Goal: Task Accomplishment & Management: Use online tool/utility

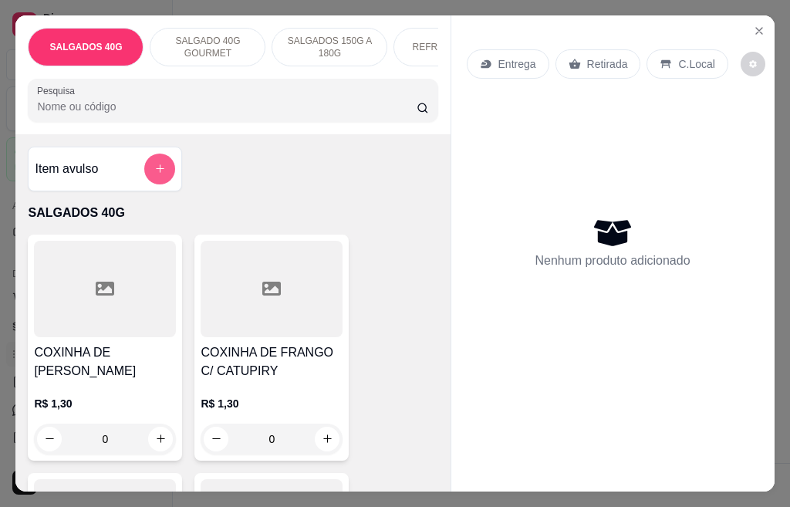
click at [164, 178] on button "add-separate-item" at bounding box center [159, 168] width 31 height 31
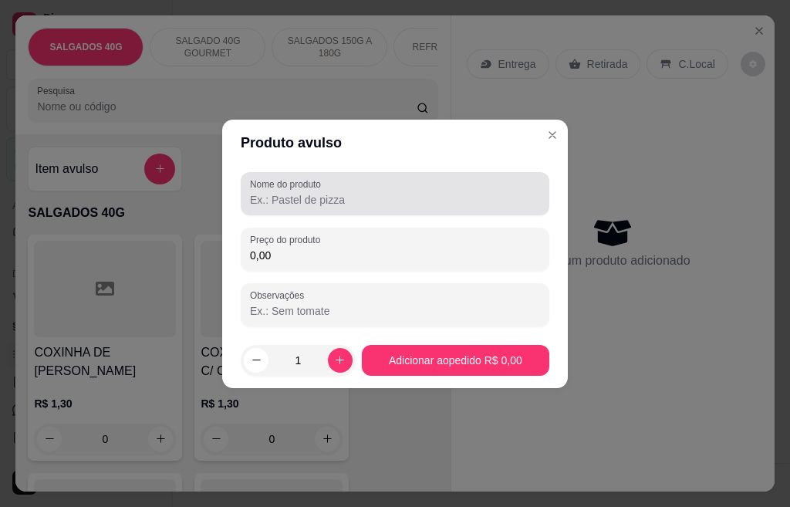
click at [298, 196] on input "Nome do produto" at bounding box center [395, 199] width 290 height 15
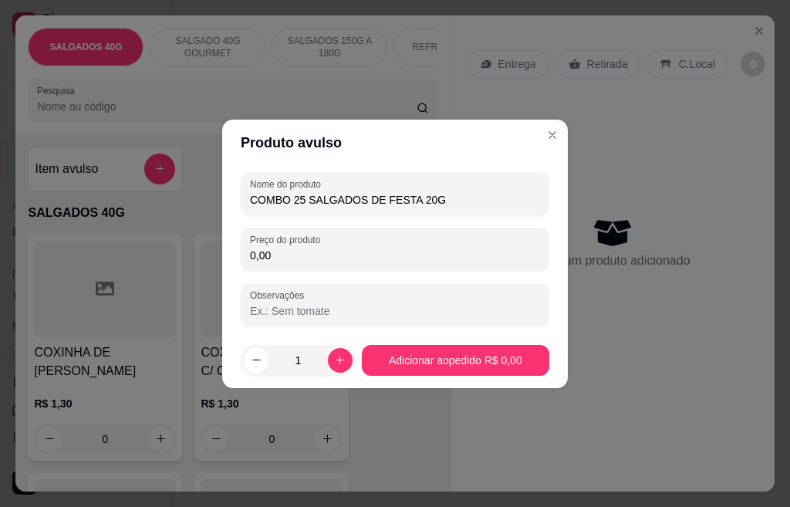
type input "COMBO 25 SALGADOS DE FESTA 20G"
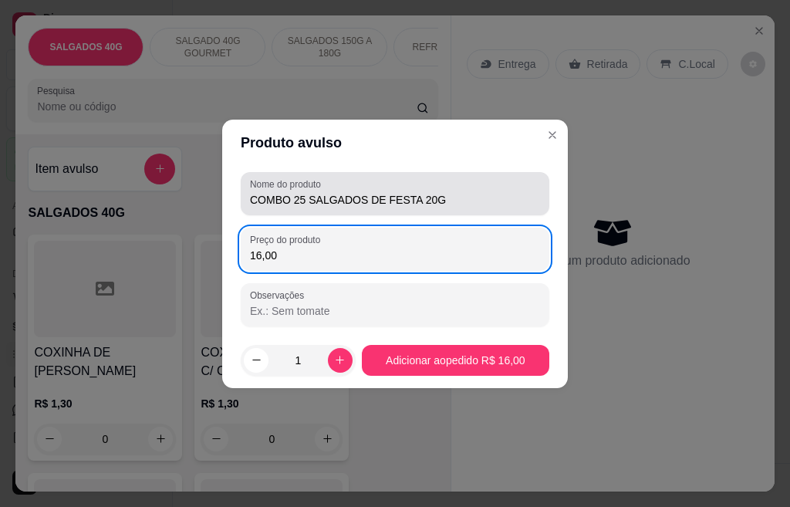
type input "16,00"
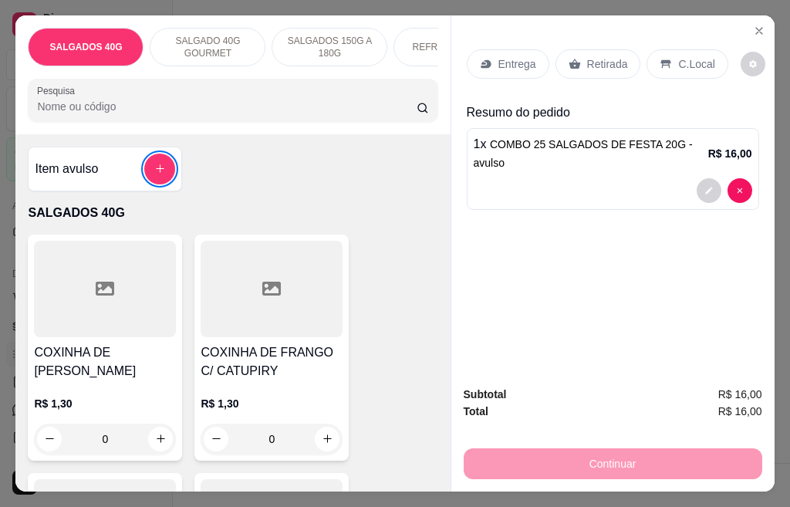
click at [228, 46] on p "SALGADO 40G GOURMET" at bounding box center [207, 47] width 89 height 25
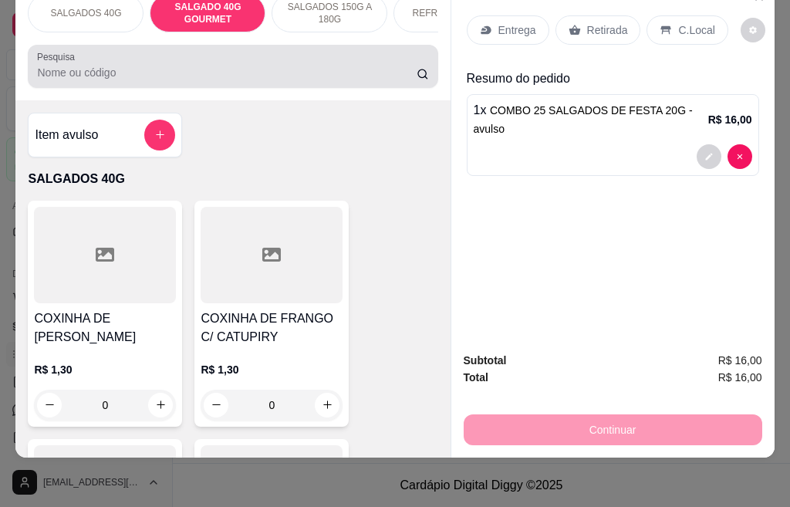
scroll to position [1732, 0]
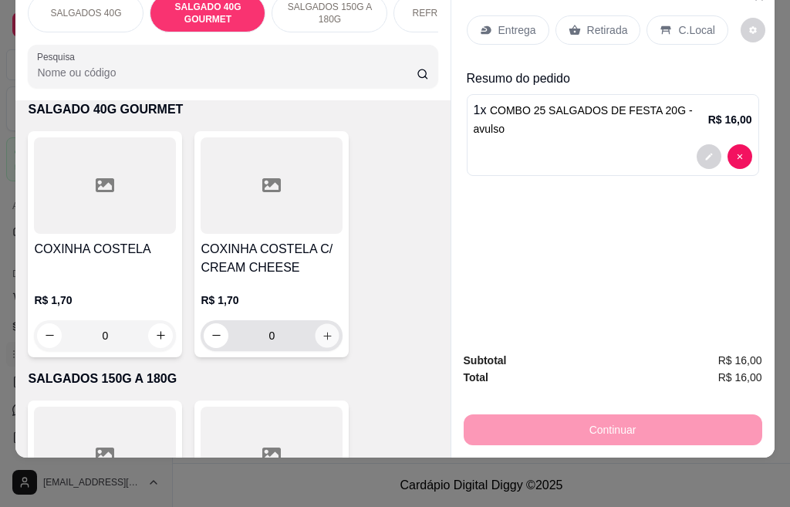
click at [322, 332] on icon "increase-product-quantity" at bounding box center [328, 335] width 12 height 12
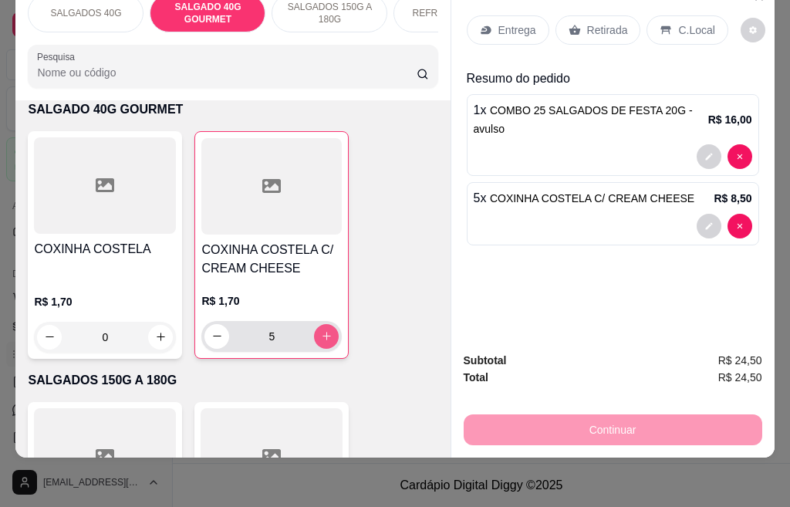
type input "5"
click at [511, 22] on p "Entrega" at bounding box center [517, 29] width 38 height 15
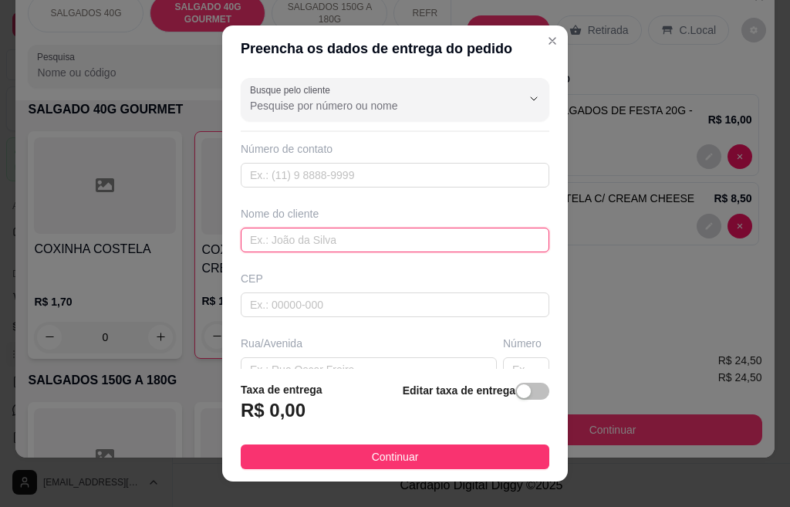
click at [278, 241] on input "text" at bounding box center [395, 240] width 309 height 25
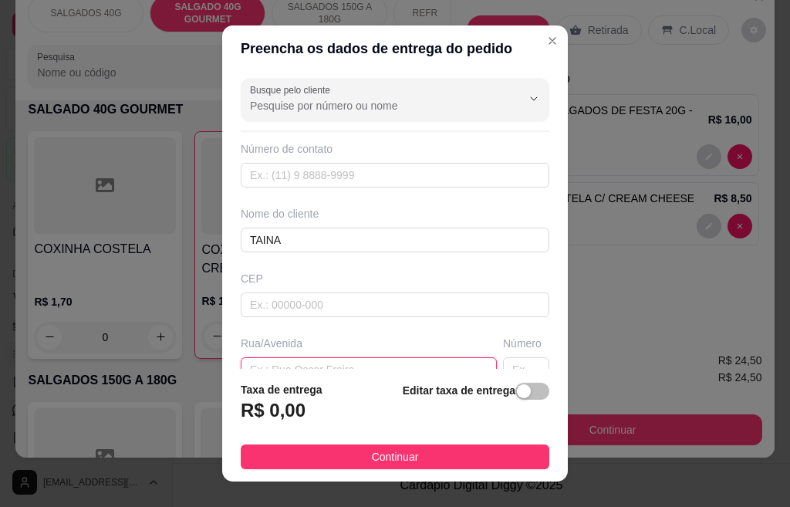
click at [388, 365] on input "text" at bounding box center [369, 369] width 256 height 25
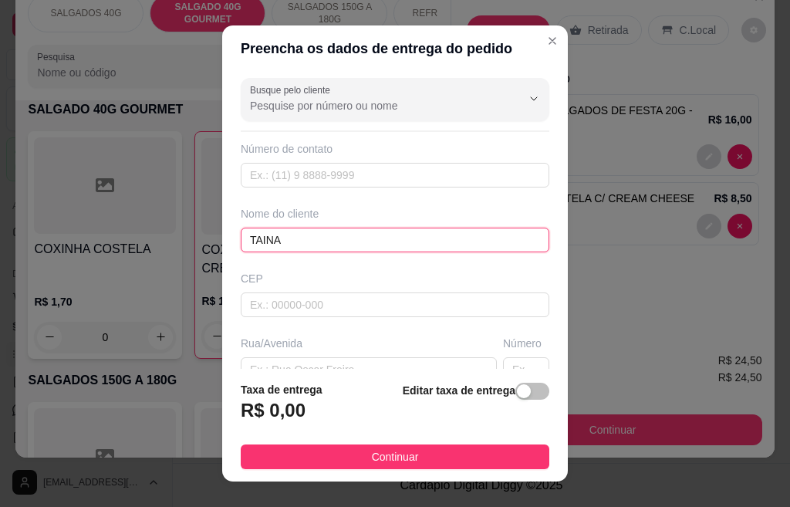
click at [248, 238] on input "TAINA" at bounding box center [395, 240] width 309 height 25
click at [264, 238] on input "THAINA" at bounding box center [395, 240] width 309 height 25
type input "THAYNA"
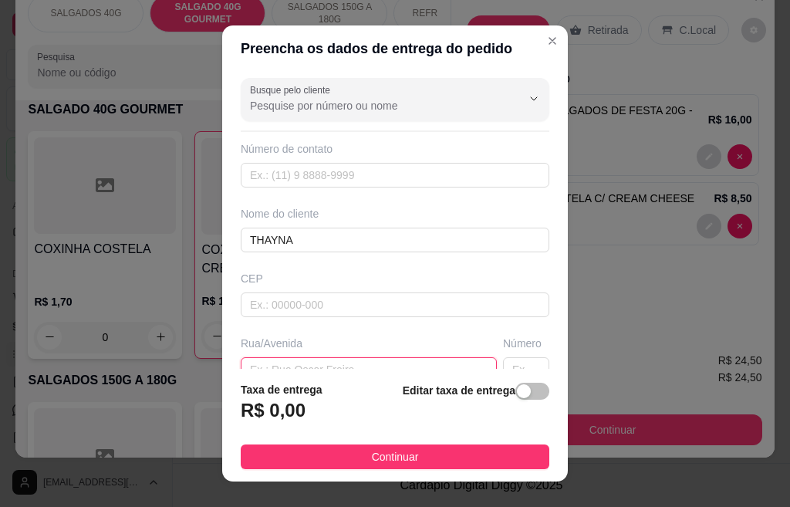
click at [305, 359] on input "text" at bounding box center [369, 369] width 256 height 25
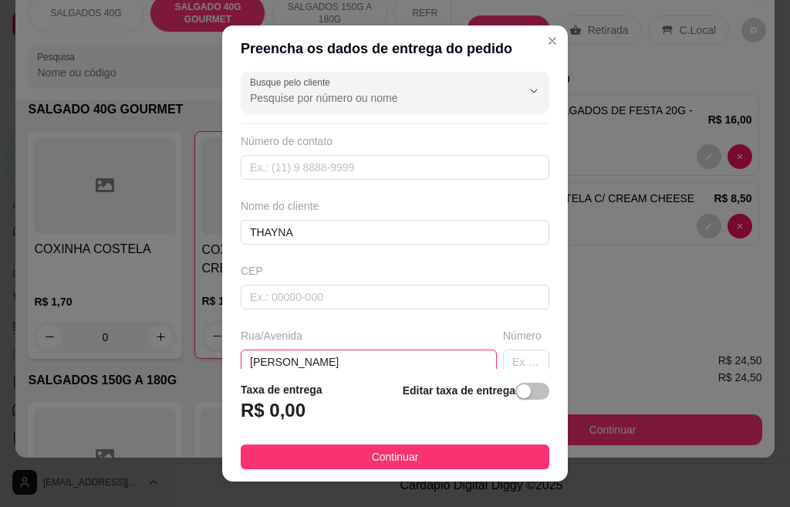
type input "[PERSON_NAME]"
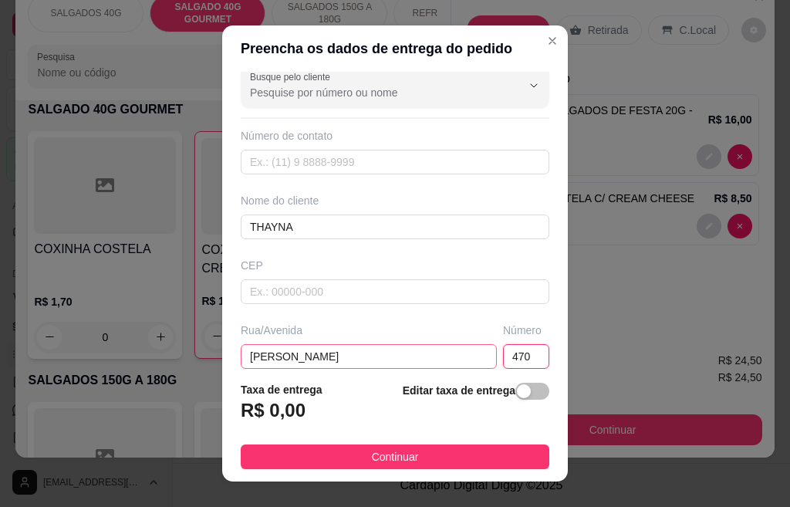
type input "470"
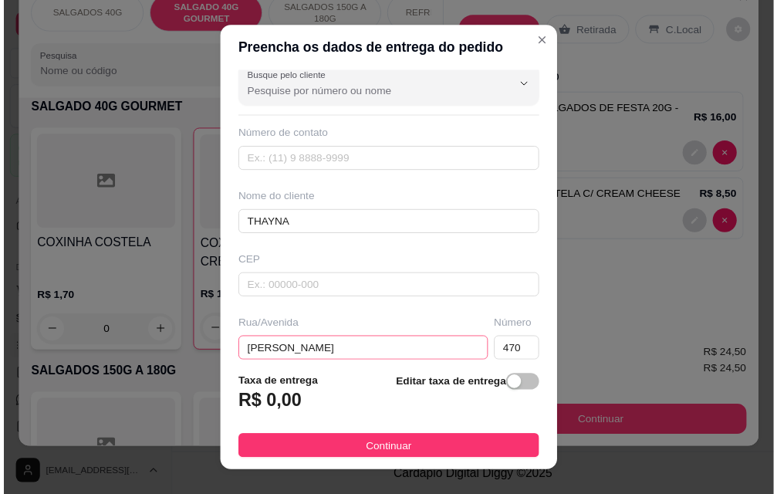
scroll to position [214, 0]
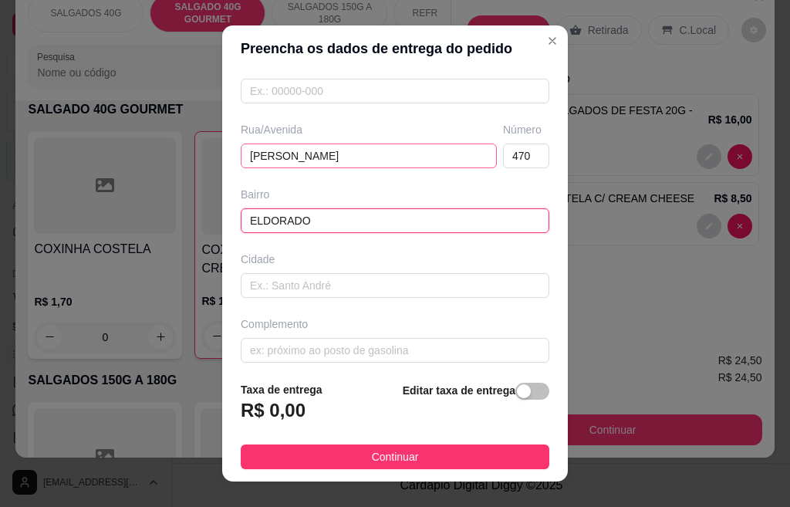
type input "ELDORADO"
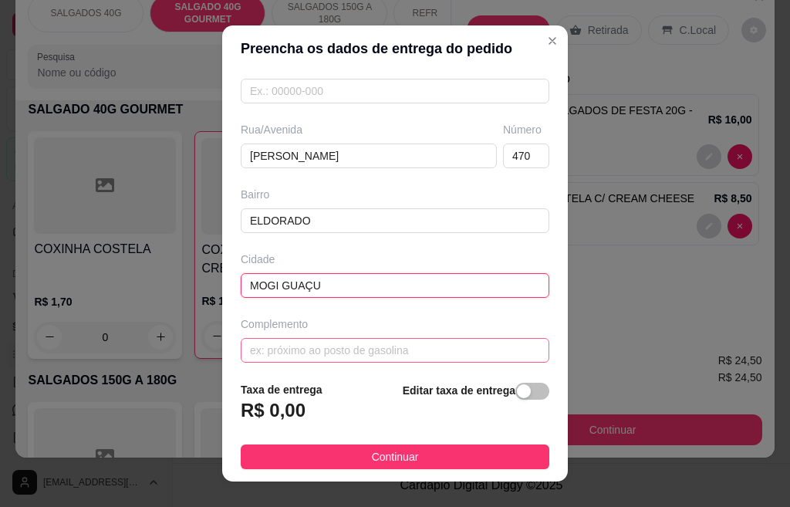
type input "MOGI GUAÇU"
click button "Continuar" at bounding box center [395, 456] width 309 height 25
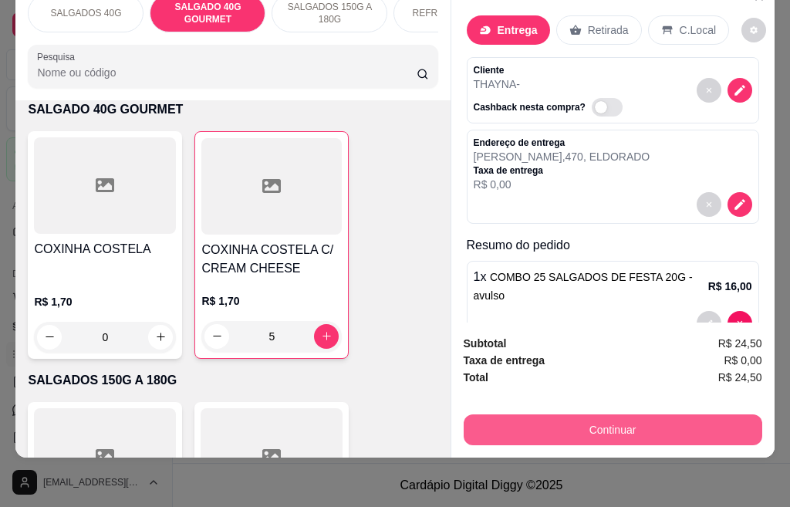
click at [547, 414] on button "Continuar" at bounding box center [613, 429] width 298 height 31
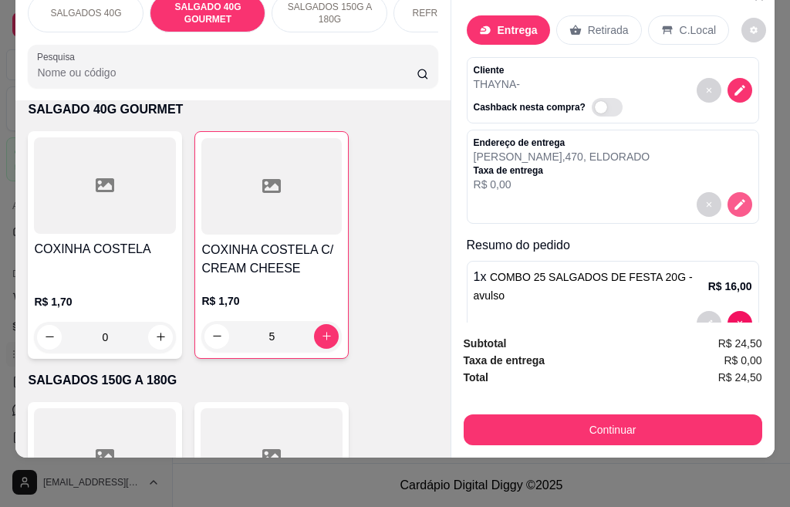
click at [734, 199] on icon "decrease-product-quantity" at bounding box center [739, 204] width 11 height 11
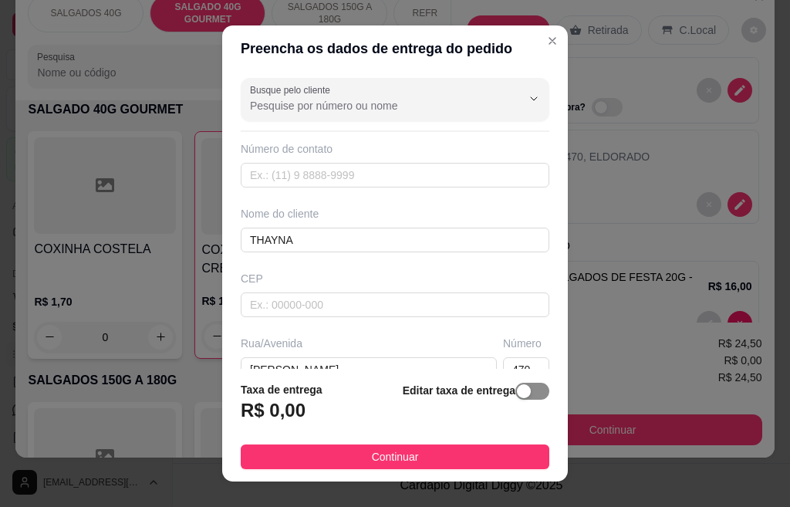
click at [520, 389] on span "button" at bounding box center [532, 391] width 34 height 17
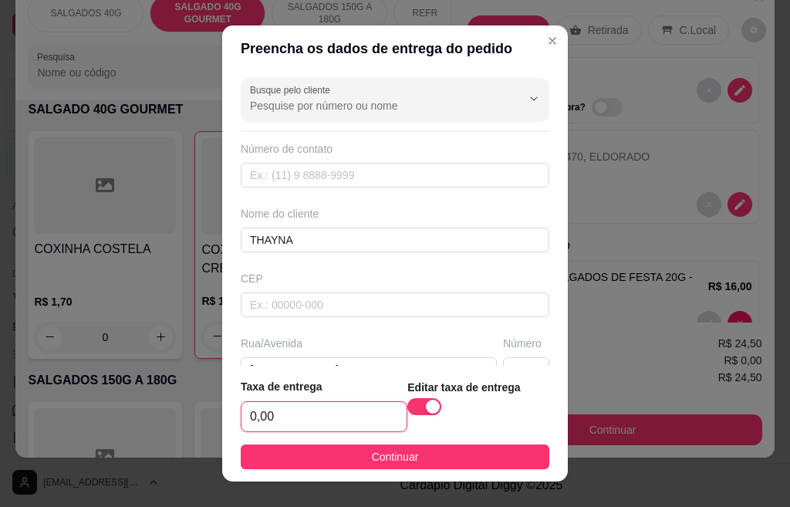
click at [285, 416] on input "0,00" at bounding box center [323, 416] width 165 height 29
type input "6,00"
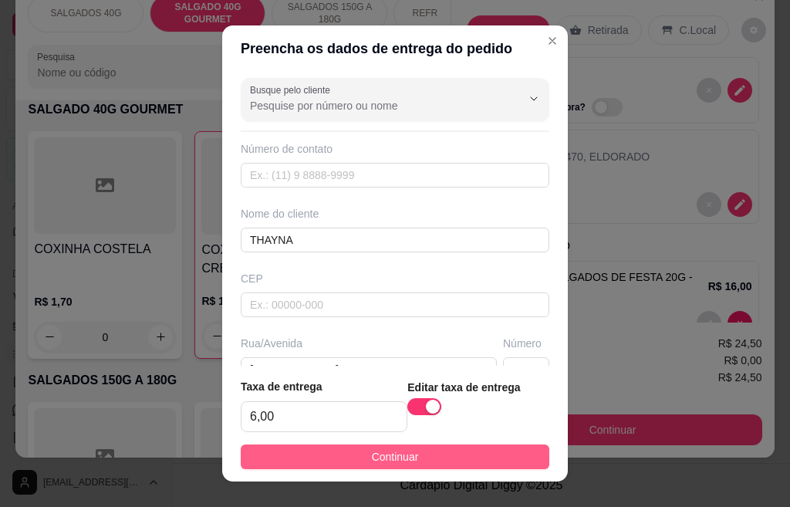
click at [447, 455] on button "Continuar" at bounding box center [395, 456] width 309 height 25
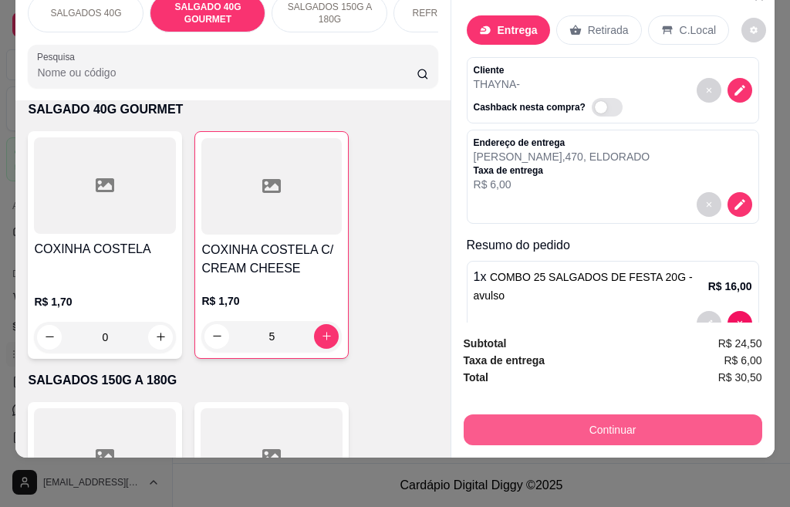
click at [599, 414] on button "Continuar" at bounding box center [613, 429] width 298 height 31
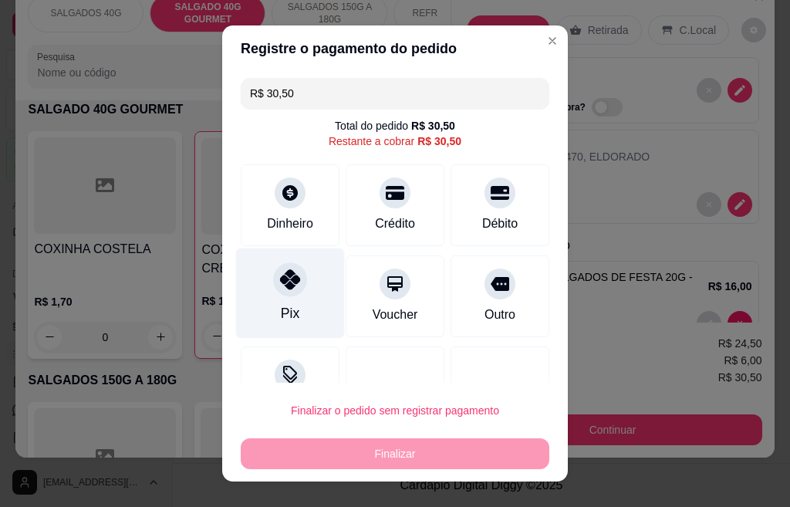
click at [280, 289] on icon at bounding box center [290, 279] width 20 height 20
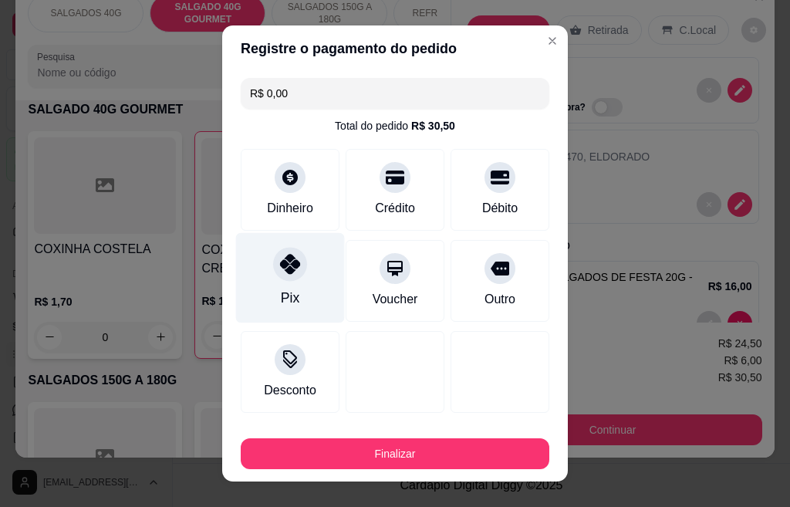
type input "R$ 0,00"
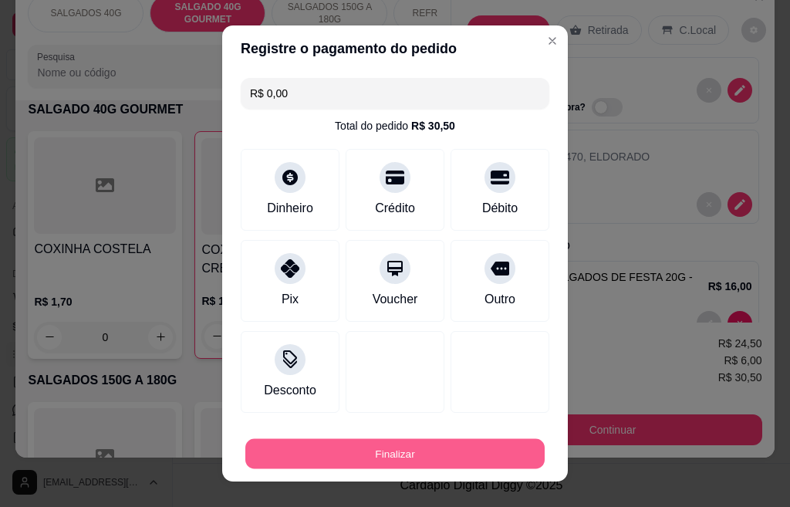
click at [419, 453] on button "Finalizar" at bounding box center [394, 454] width 299 height 30
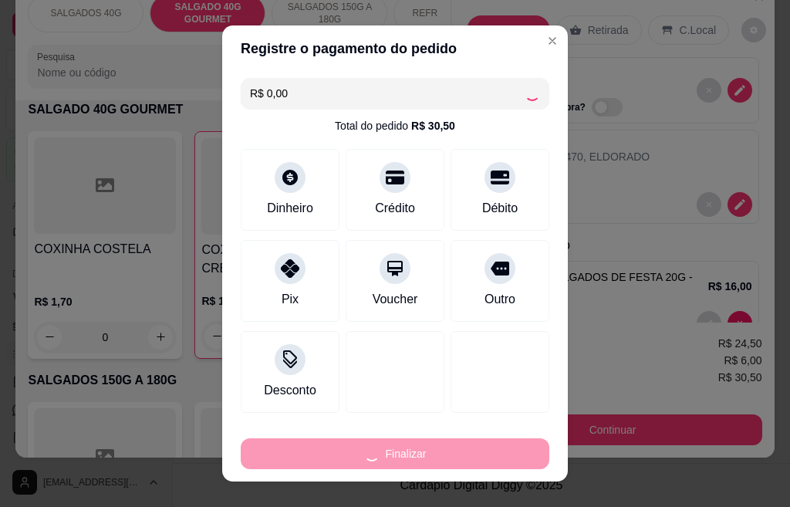
type input "0"
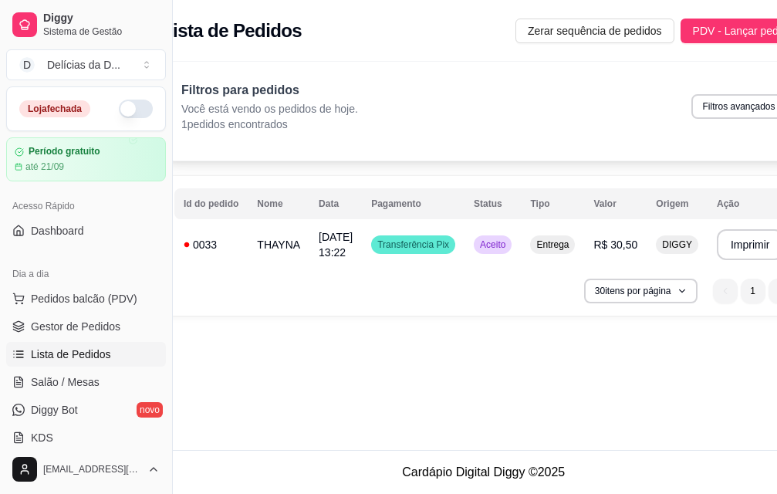
scroll to position [0, 84]
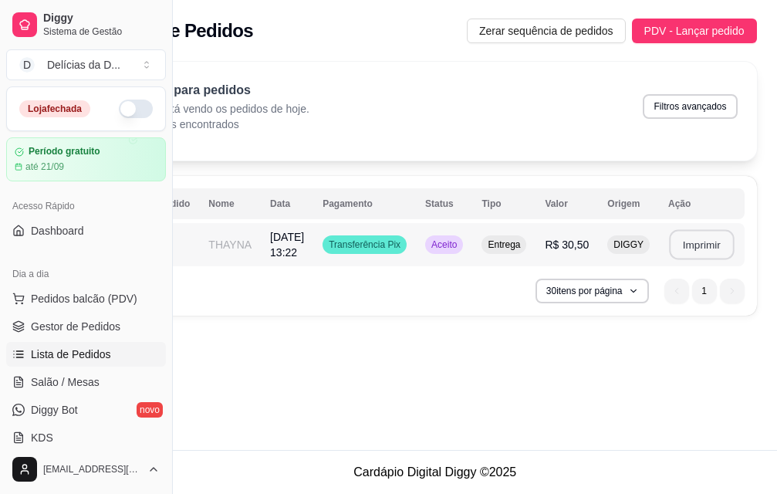
click at [692, 243] on button "Imprimir" at bounding box center [701, 245] width 65 height 30
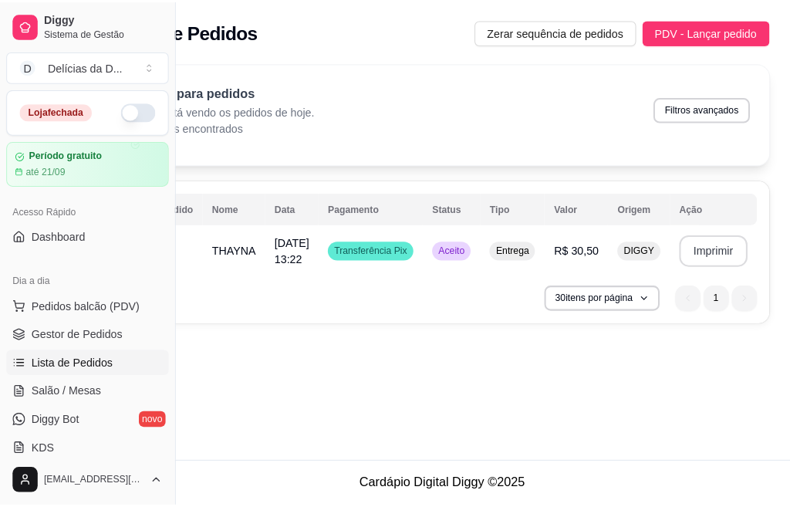
scroll to position [0, 0]
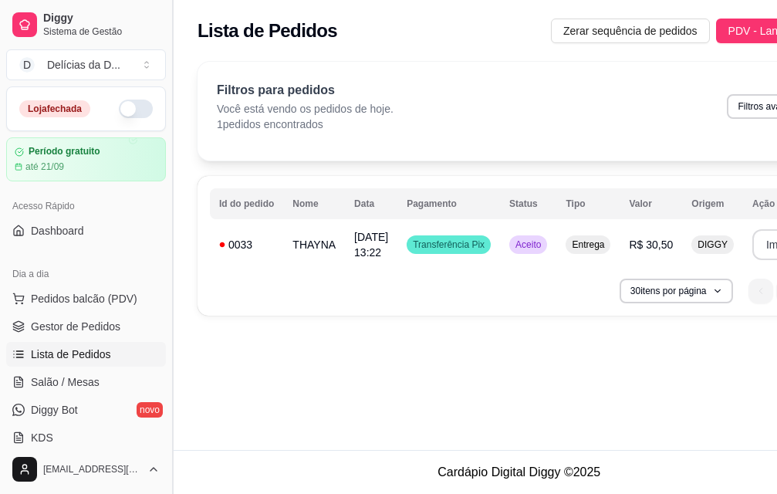
click at [171, 65] on button "Toggle Sidebar" at bounding box center [172, 247] width 12 height 494
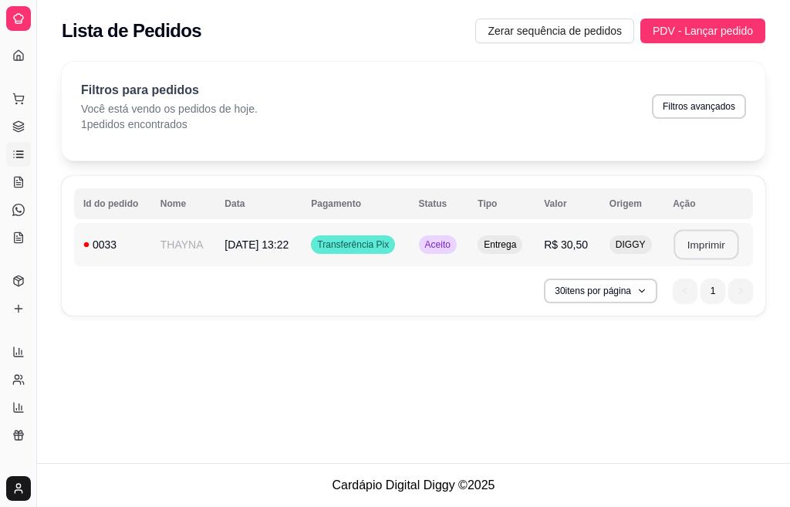
click at [699, 245] on button "Imprimir" at bounding box center [705, 245] width 65 height 30
click at [281, 240] on span "[DATE] 13:22" at bounding box center [256, 244] width 64 height 12
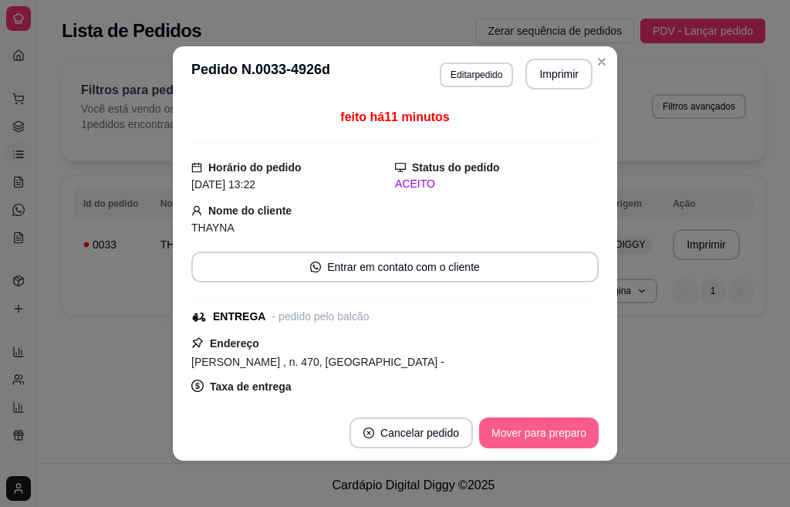
click at [511, 440] on button "Mover para preparo" at bounding box center [539, 432] width 120 height 31
click at [527, 437] on button "Mover para entrega" at bounding box center [539, 433] width 116 height 30
click at [535, 445] on button "Mover para finalizado" at bounding box center [534, 432] width 128 height 31
